Goal: Obtain resource: Download file/media

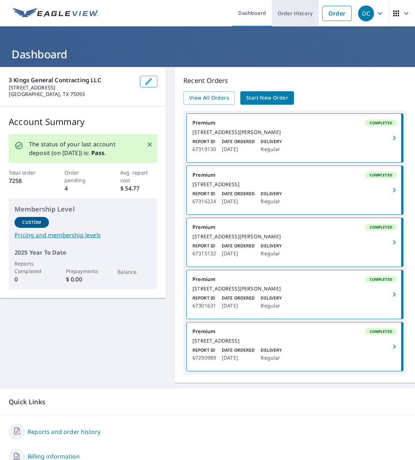
click at [286, 14] on link "Order History" at bounding box center [295, 13] width 47 height 26
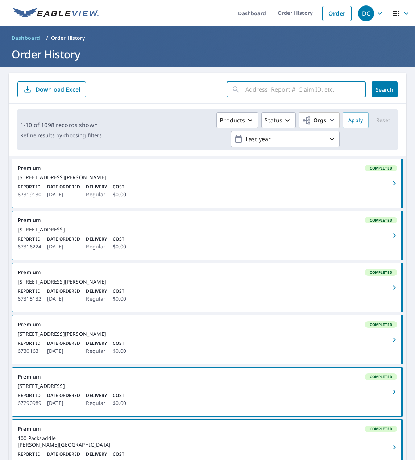
click at [266, 89] on input "text" at bounding box center [305, 89] width 120 height 20
type input "604"
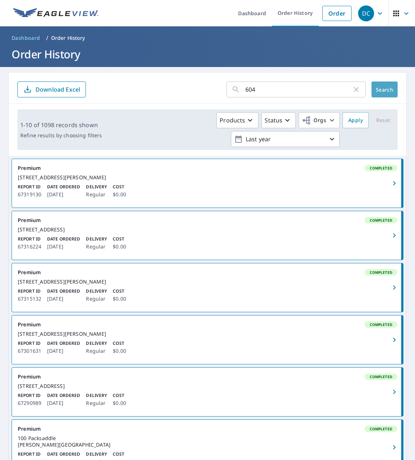
click at [377, 87] on span "Search" at bounding box center [384, 89] width 14 height 7
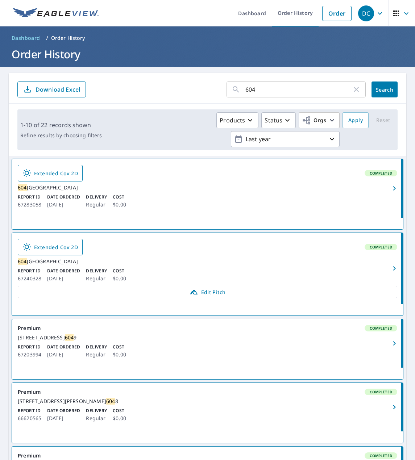
click at [202, 184] on link "Extended Cov 2D Completed [STREET_ADDRESS] Report ID 67283058 Date Ordered [DAT…" at bounding box center [207, 188] width 391 height 59
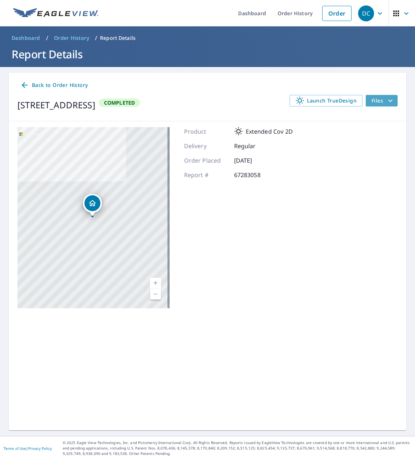
click at [377, 99] on span "Files" at bounding box center [382, 100] width 23 height 9
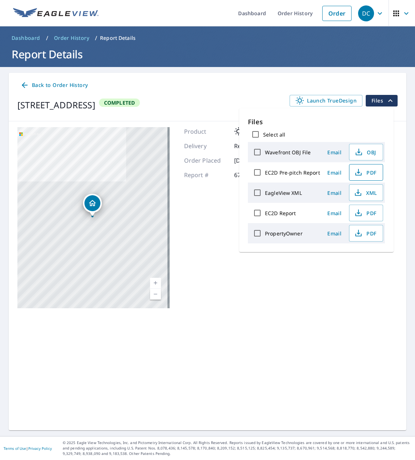
click at [364, 175] on span "PDF" at bounding box center [365, 172] width 23 height 9
click at [219, 96] on div "[STREET_ADDRESS] Completed Launch TrueDesign Files" at bounding box center [207, 105] width 380 height 20
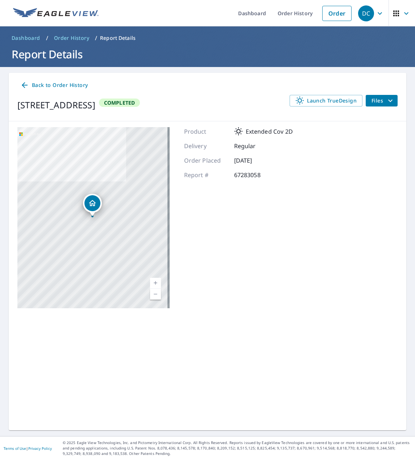
click at [245, 174] on p "67283058" at bounding box center [255, 175] width 43 height 9
copy p "67283058"
click at [379, 101] on span "Files" at bounding box center [382, 100] width 23 height 9
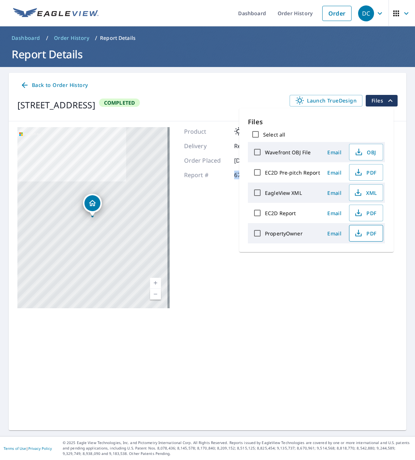
click at [358, 232] on icon "button" at bounding box center [358, 233] width 9 height 9
click at [364, 213] on span "PDF" at bounding box center [365, 213] width 23 height 9
